Goal: Task Accomplishment & Management: Manage account settings

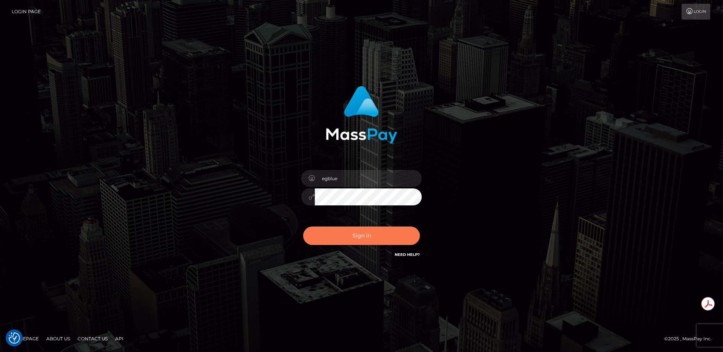
click at [341, 241] on button "Sign in" at bounding box center [361, 235] width 117 height 18
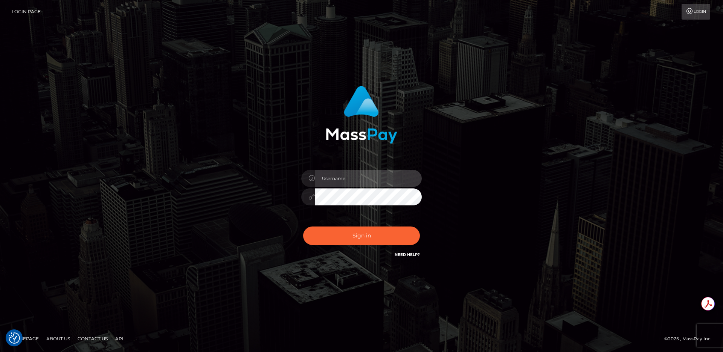
type input "egblue"
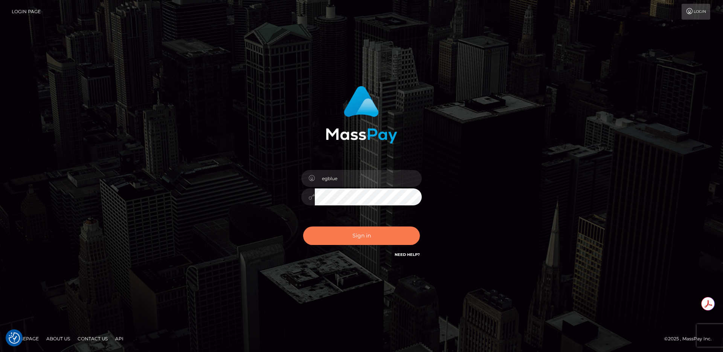
click at [327, 234] on button "Sign in" at bounding box center [361, 235] width 117 height 18
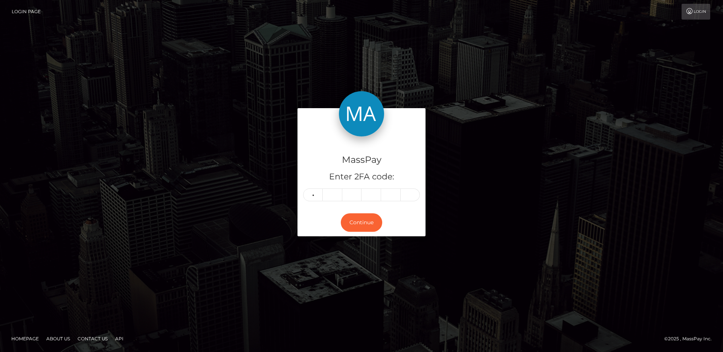
type input "3"
type input "7"
type input "0"
type input "5"
type input "6"
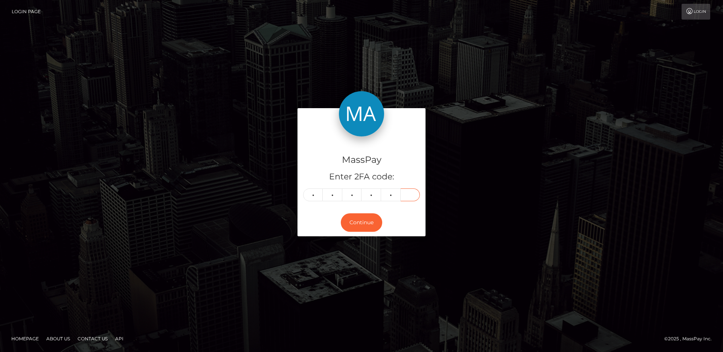
type input "1"
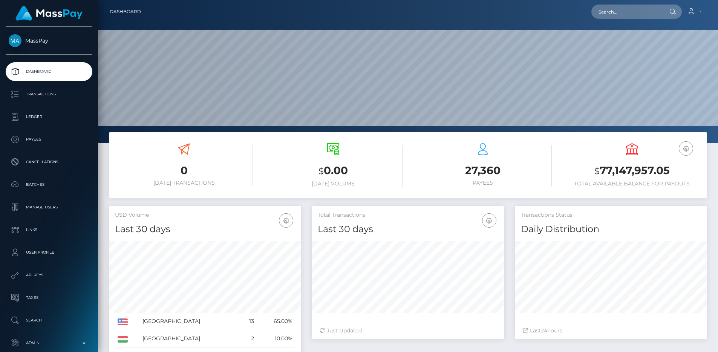
scroll to position [134, 192]
click at [68, 341] on p "Admin" at bounding box center [49, 342] width 81 height 11
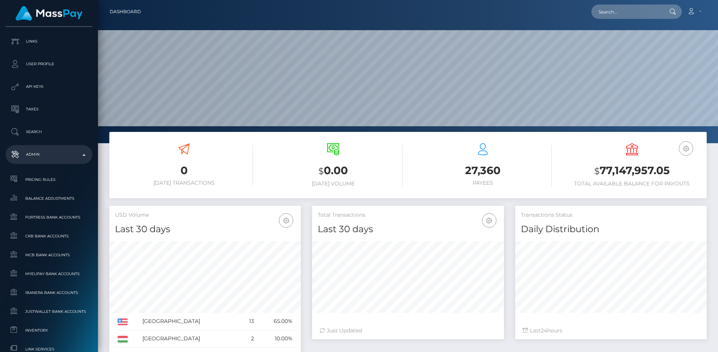
scroll to position [440, 0]
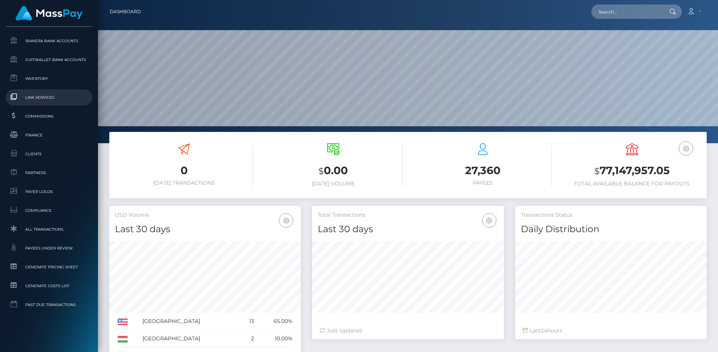
click at [33, 102] on link "Link Services" at bounding box center [49, 97] width 87 height 16
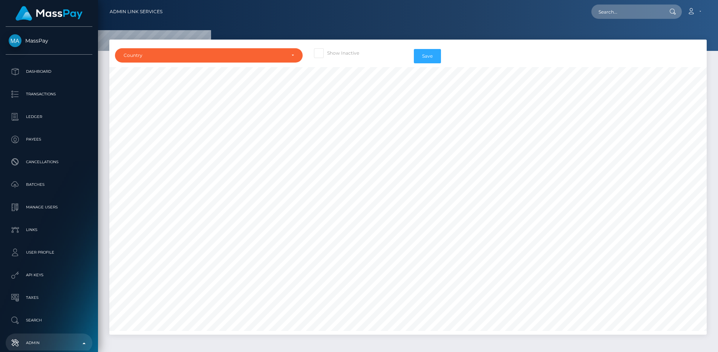
click at [327, 54] on span at bounding box center [327, 53] width 0 height 6
click at [327, 53] on input "Show Inactive" at bounding box center [329, 50] width 5 height 5
checkbox input "true"
click at [246, 60] on div "Country" at bounding box center [209, 55] width 188 height 14
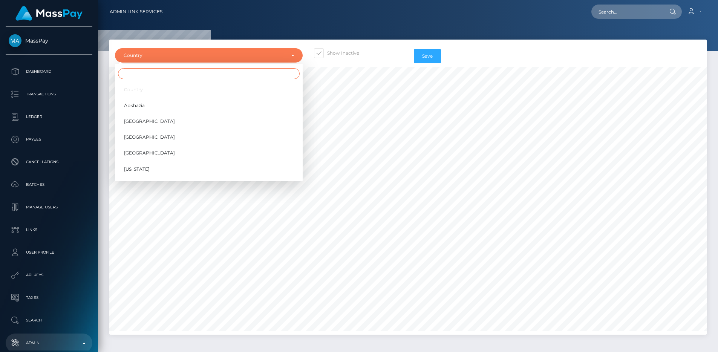
click at [234, 76] on input "Search" at bounding box center [209, 73] width 182 height 11
type input "uni"
click at [161, 154] on link "[GEOGRAPHIC_DATA]" at bounding box center [209, 153] width 188 height 14
select select "US"
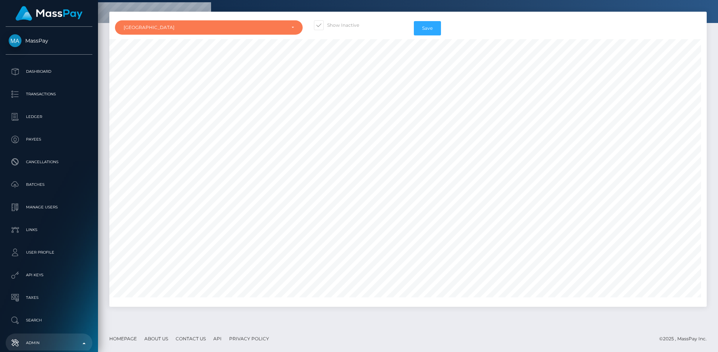
scroll to position [3369, 5]
